Goal: Task Accomplishment & Management: Complete application form

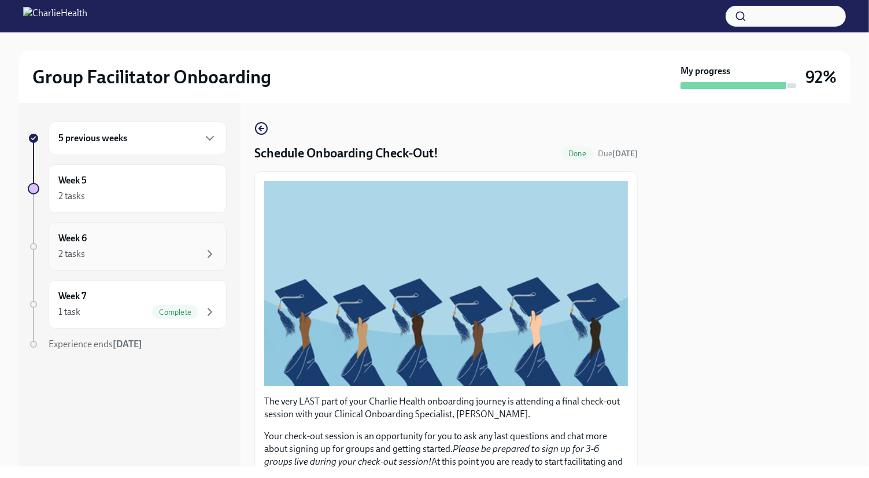
click at [95, 237] on div "Week 6 2 tasks" at bounding box center [137, 246] width 158 height 29
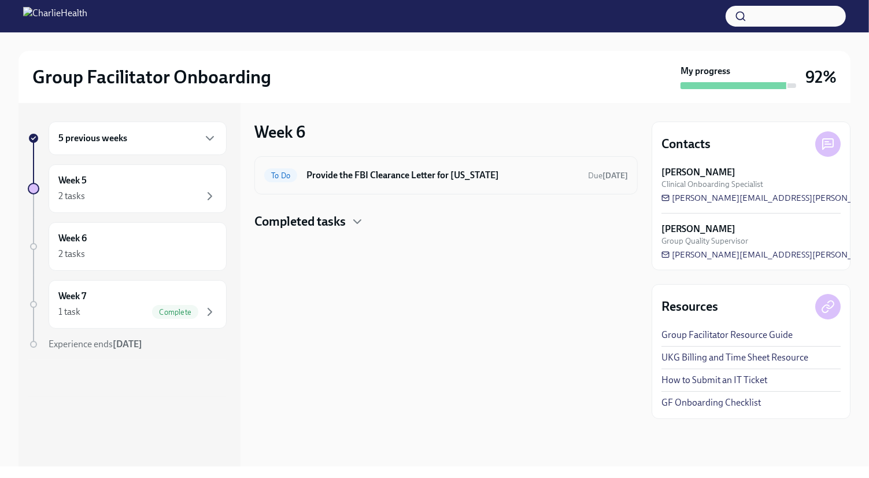
click at [423, 182] on div "To Do Provide the FBI Clearance Letter for [US_STATE] Due [DATE]" at bounding box center [446, 175] width 364 height 19
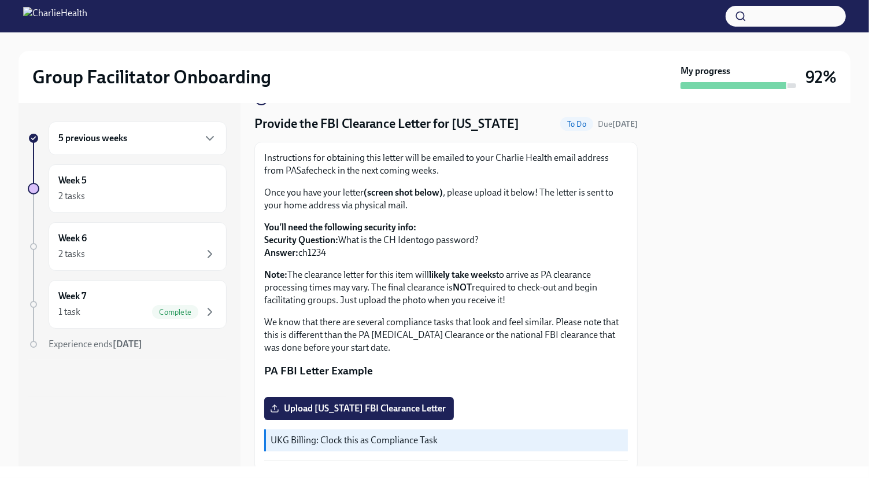
scroll to position [58, 0]
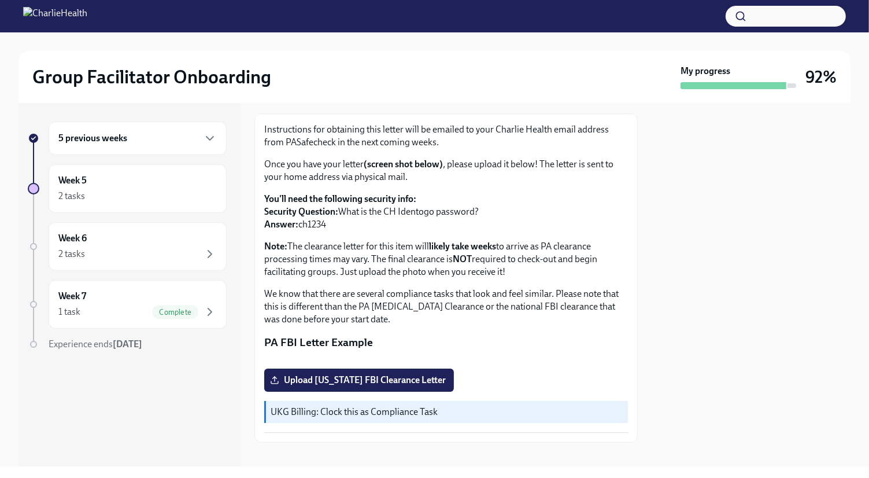
drag, startPoint x: 338, startPoint y: 223, endPoint x: 300, endPoint y: 228, distance: 38.5
click at [300, 228] on p "You'll need the following security info: Security Question: What is the CH Iden…" at bounding box center [446, 212] width 364 height 38
copy p "ch1234"
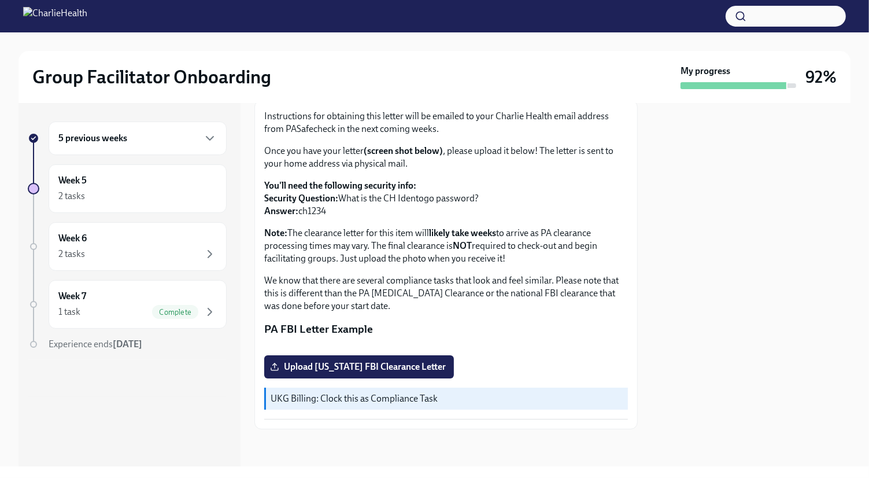
click at [791, 250] on div at bounding box center [751, 284] width 199 height 363
click at [400, 367] on span "Upload [US_STATE] FBI Clearance Letter" at bounding box center [359, 367] width 174 height 12
click at [0, 0] on input "Upload [US_STATE] FBI Clearance Letter" at bounding box center [0, 0] width 0 height 0
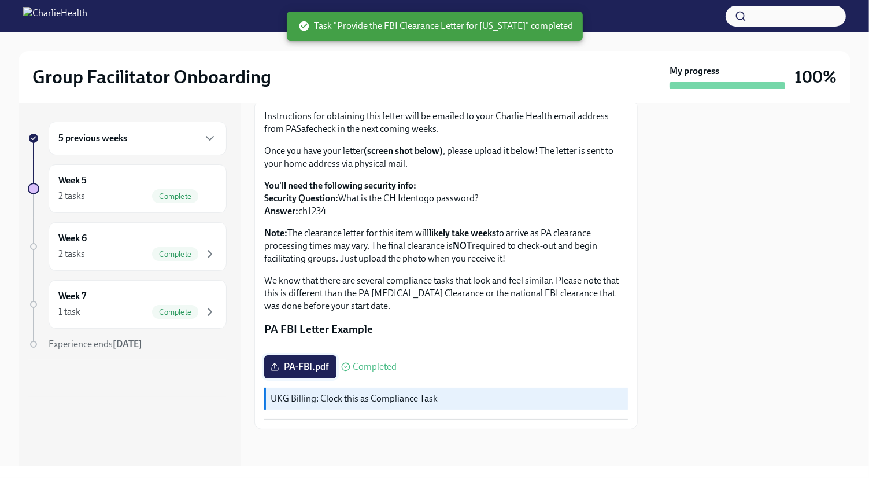
click at [315, 368] on span "PA-FBI.pdf" at bounding box center [300, 367] width 56 height 12
click at [0, 0] on input "PA-FBI.pdf" at bounding box center [0, 0] width 0 height 0
click at [169, 323] on div "Week 7 1 task Complete" at bounding box center [138, 304] width 178 height 49
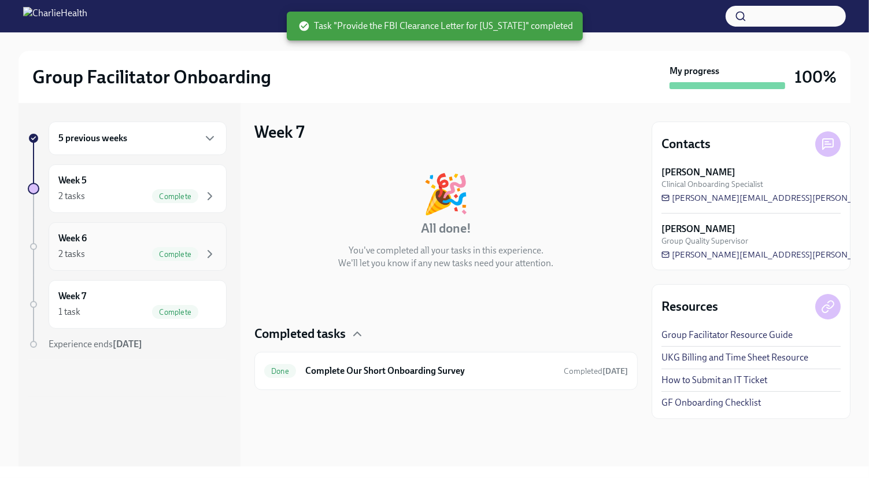
click at [157, 241] on div "Week 6 2 tasks Complete" at bounding box center [137, 246] width 158 height 29
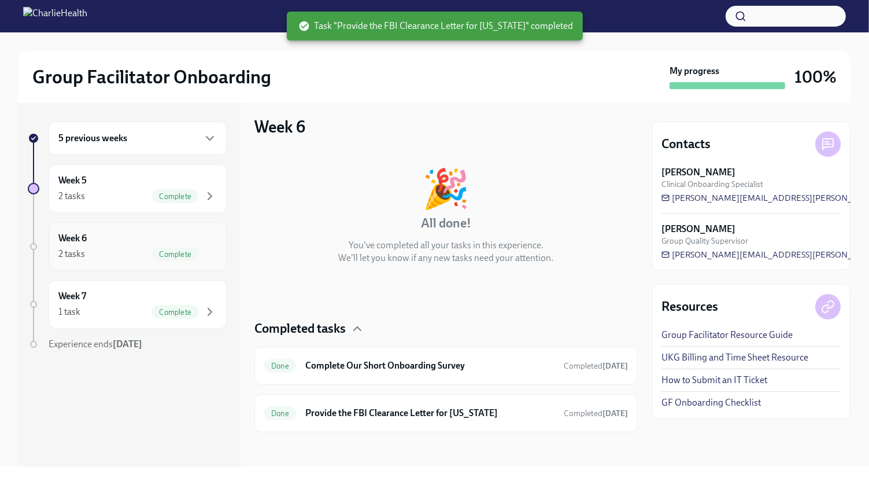
scroll to position [7, 0]
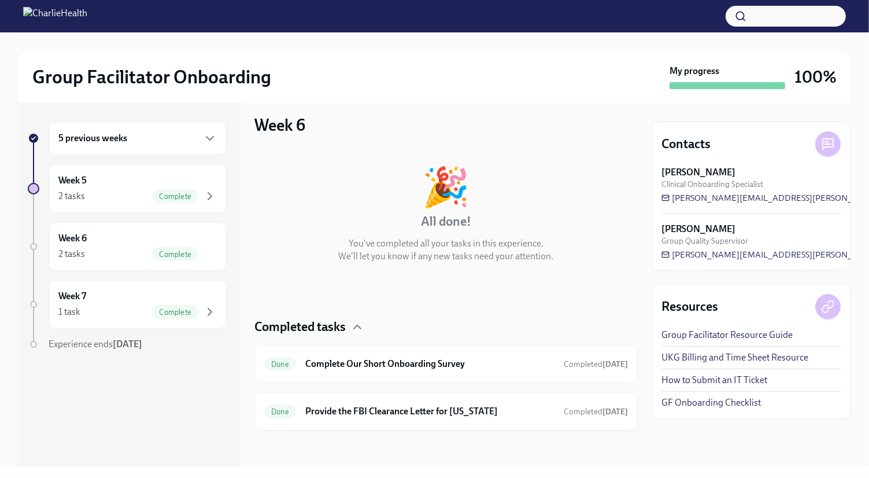
click at [141, 213] on div "5 previous weeks Week 5 2 tasks Complete Week 6 2 tasks Complete Week 7 1 task …" at bounding box center [127, 258] width 199 height 275
click at [115, 356] on div "5 previous weeks Week 5 2 tasks Complete Week 6 2 tasks Complete Week 7 1 task …" at bounding box center [127, 258] width 199 height 275
drag, startPoint x: 121, startPoint y: 321, endPoint x: 264, endPoint y: 168, distance: 209.1
click at [122, 320] on div "Week 7 1 task Complete" at bounding box center [138, 304] width 178 height 49
